Goal: Information Seeking & Learning: Learn about a topic

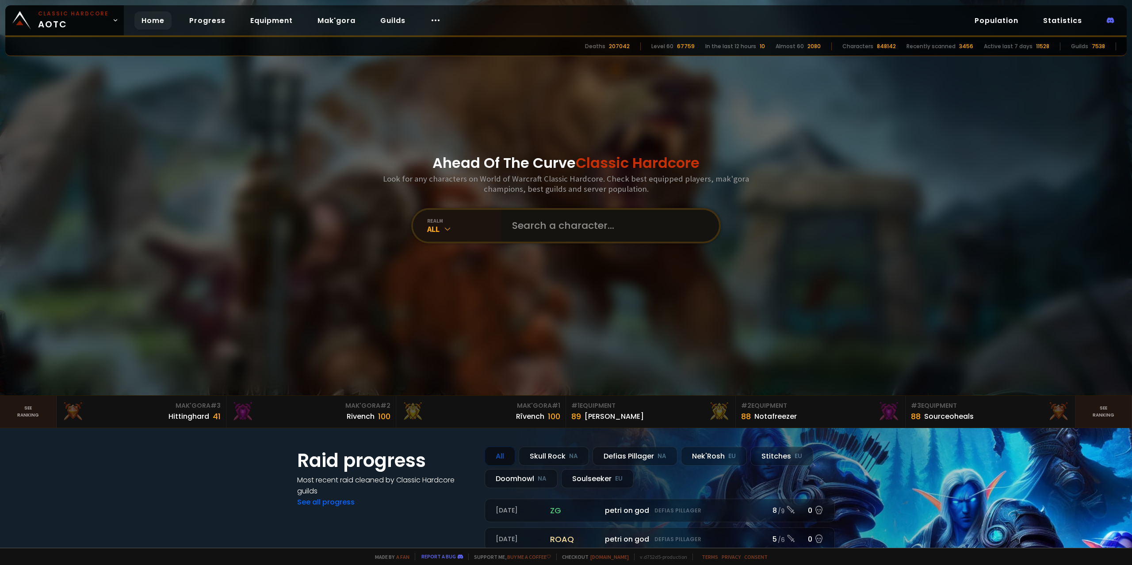
click at [551, 220] on input "text" at bounding box center [608, 226] width 202 height 32
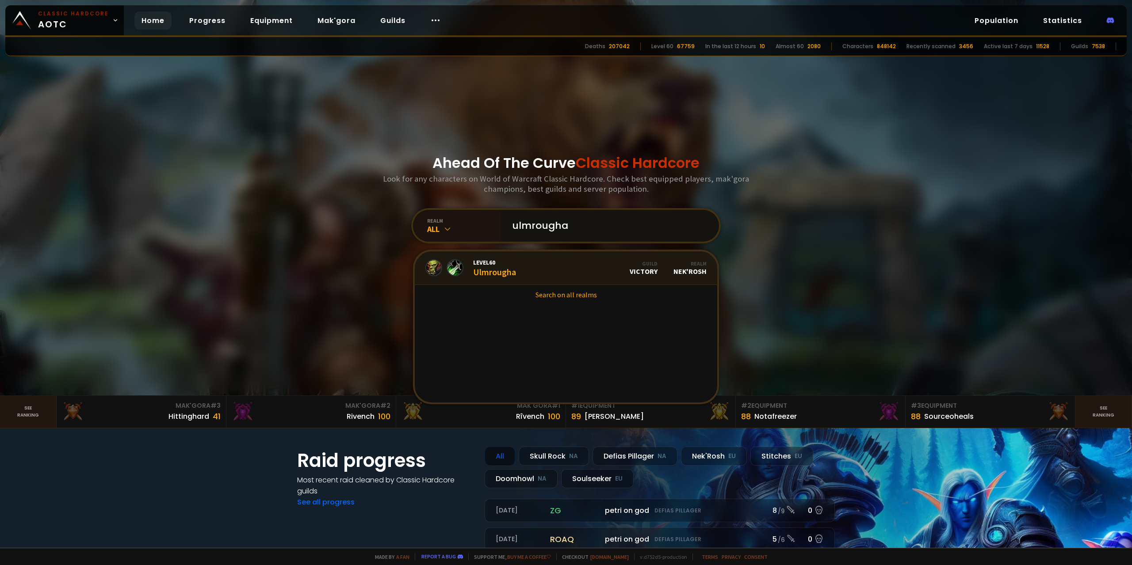
type input "ulmrougha"
click at [497, 263] on span "Level 60" at bounding box center [494, 263] width 43 height 8
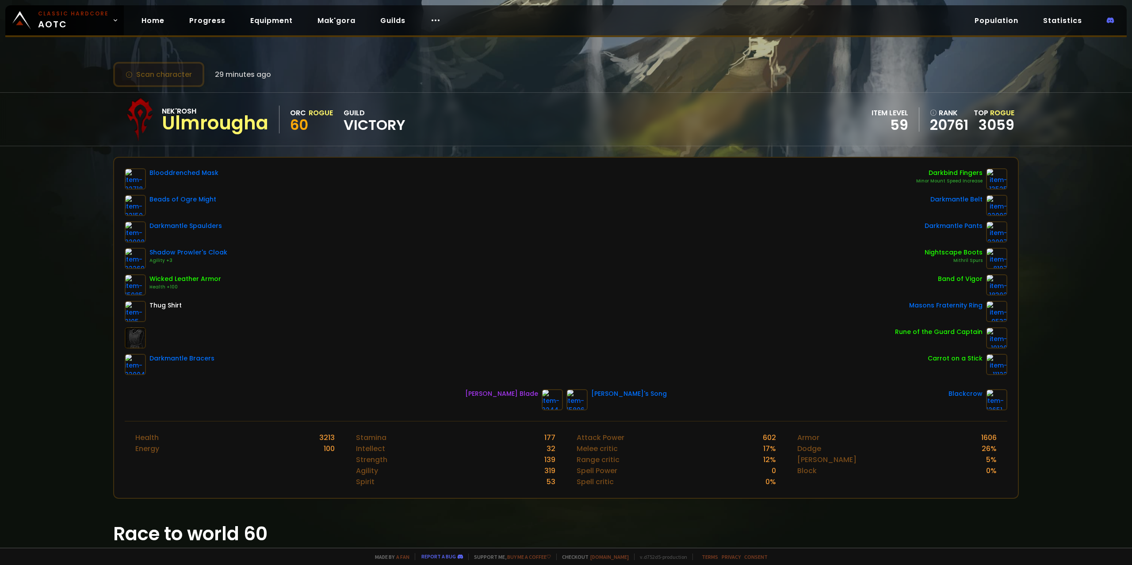
click at [181, 70] on button "Scan character" at bounding box center [158, 74] width 91 height 25
click at [996, 127] on link "3059" at bounding box center [996, 125] width 36 height 20
